Goal: Check status: Check status

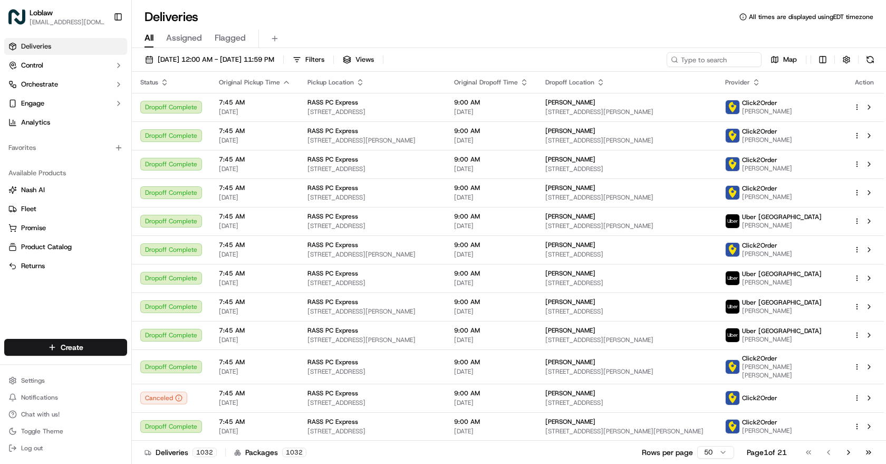
click at [325, 1] on div "Deliveries All times are displayed using EDT timezone All Assigned Flagged [DAT…" at bounding box center [509, 232] width 754 height 464
click at [687, 59] on input at bounding box center [698, 59] width 127 height 15
paste input "531900013944995"
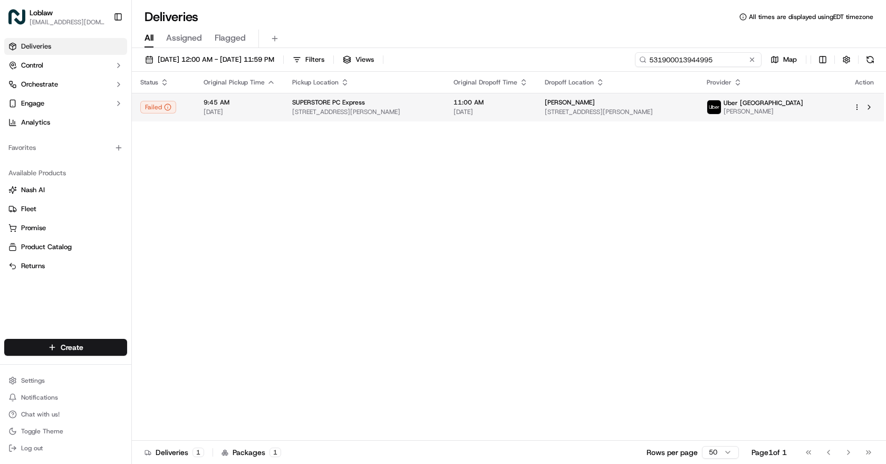
type input "531900013944995"
click at [408, 110] on span "[STREET_ADDRESS][PERSON_NAME]" at bounding box center [364, 112] width 145 height 8
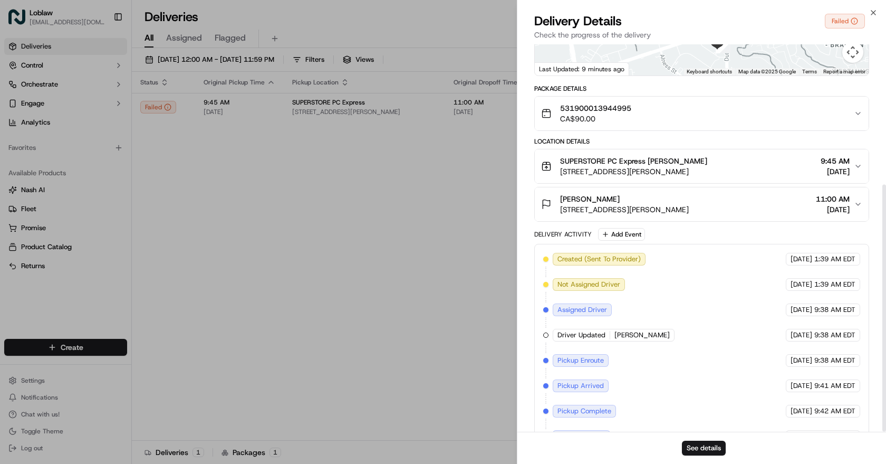
scroll to position [219, 0]
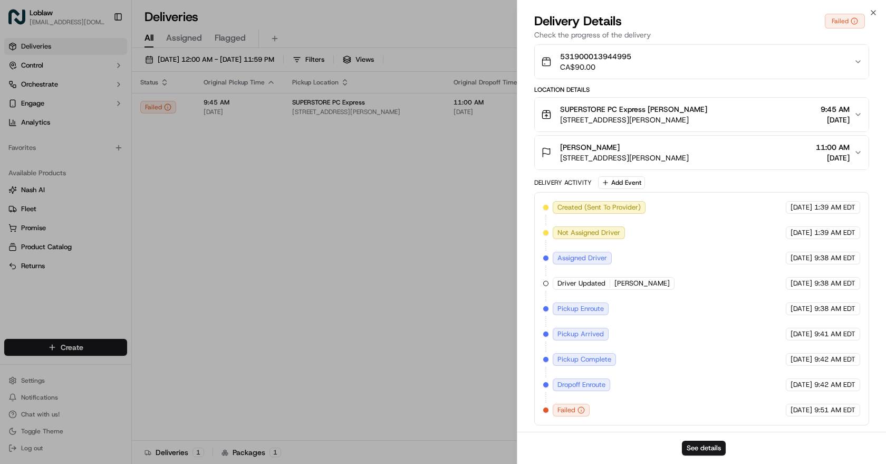
drag, startPoint x: 732, startPoint y: 301, endPoint x: 728, endPoint y: 361, distance: 60.2
click at [873, 13] on icon "button" at bounding box center [873, 12] width 8 height 8
